Goal: Information Seeking & Learning: Learn about a topic

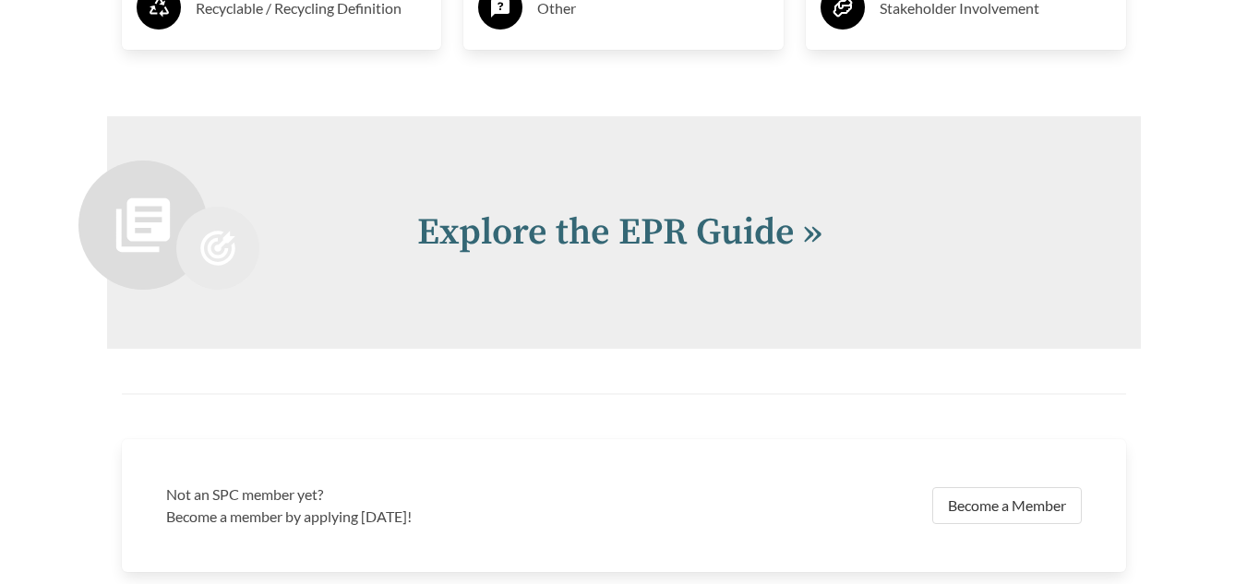
scroll to position [3750, 0]
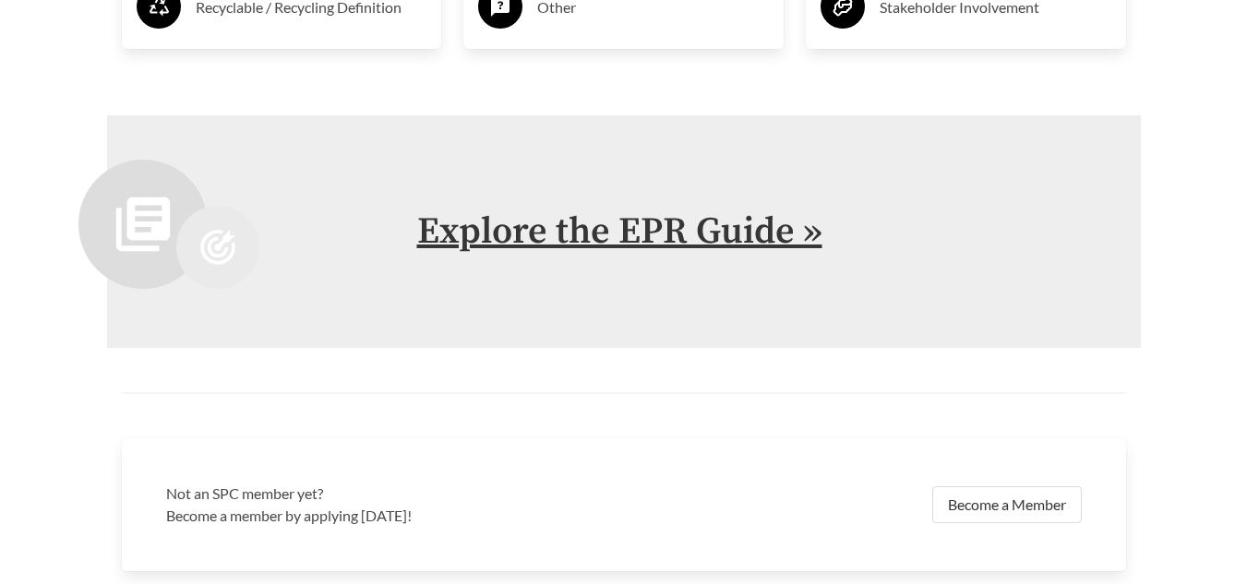
click at [590, 240] on link "Explore the EPR Guide »" at bounding box center [619, 232] width 405 height 46
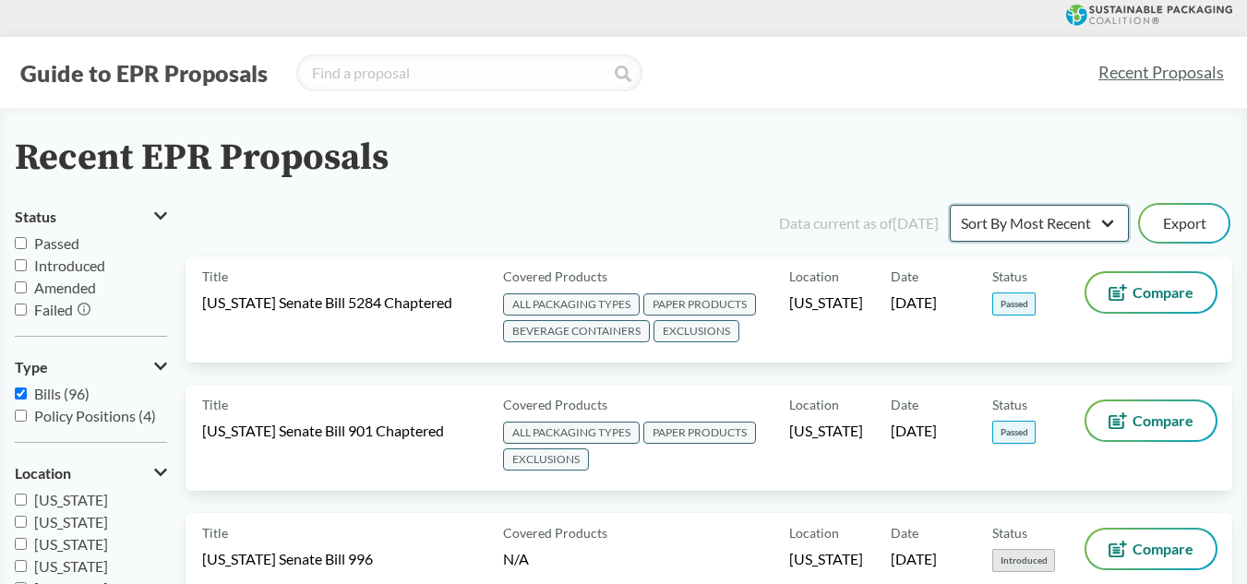
click at [1104, 221] on select "Sort By Most Recent Sort By Status" at bounding box center [1038, 223] width 179 height 37
click at [949, 205] on select "Sort By Most Recent Sort By Status" at bounding box center [1038, 223] width 179 height 37
click at [1100, 227] on select "Sort By Most Recent Sort By Status" at bounding box center [1038, 223] width 179 height 37
click at [949, 205] on select "Sort By Most Recent Sort By Status" at bounding box center [1038, 223] width 179 height 37
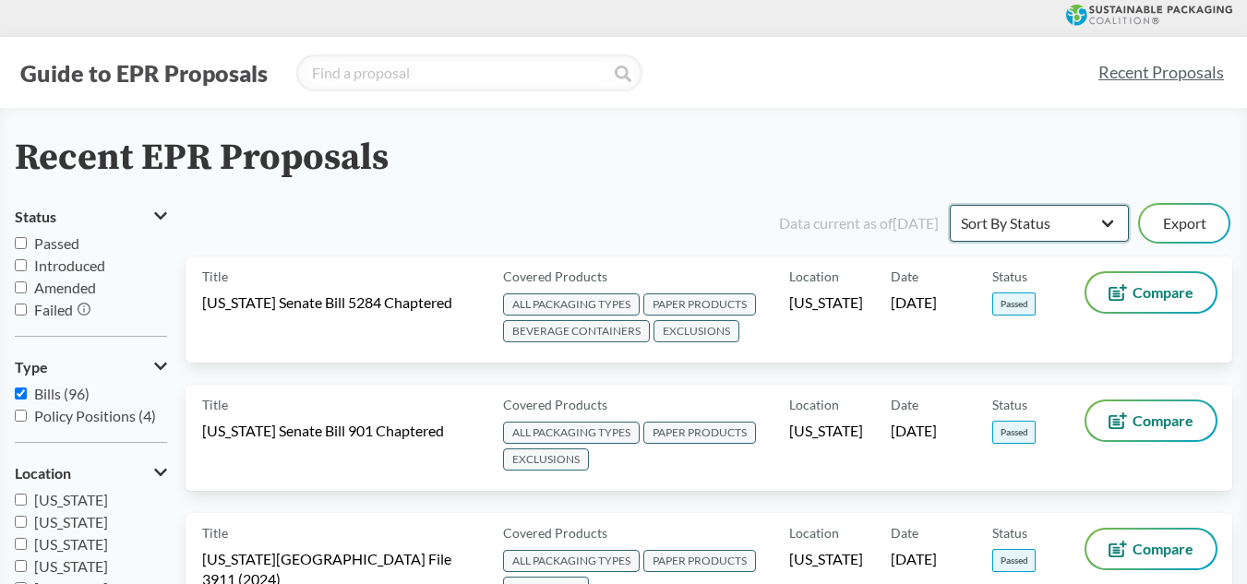
click at [1101, 215] on select "Sort By Most Recent Sort By Status" at bounding box center [1038, 223] width 179 height 37
select select "Sort By Most Recent"
click at [949, 205] on select "Sort By Most Recent Sort By Status" at bounding box center [1038, 223] width 179 height 37
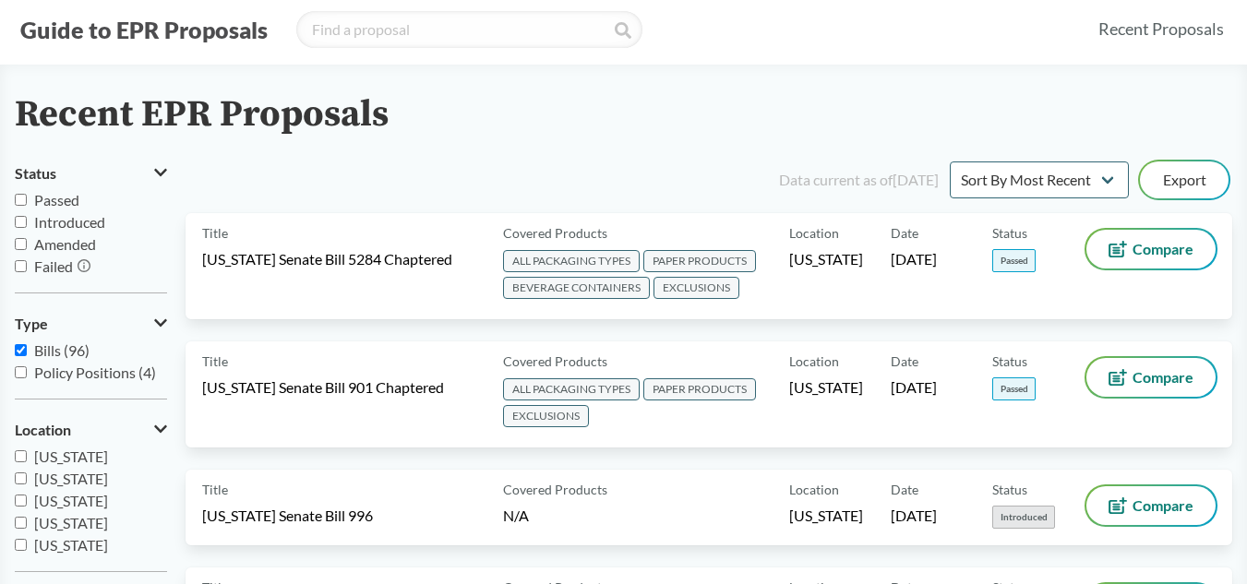
scroll to position [42, 0]
